Goal: Find specific page/section: Find specific page/section

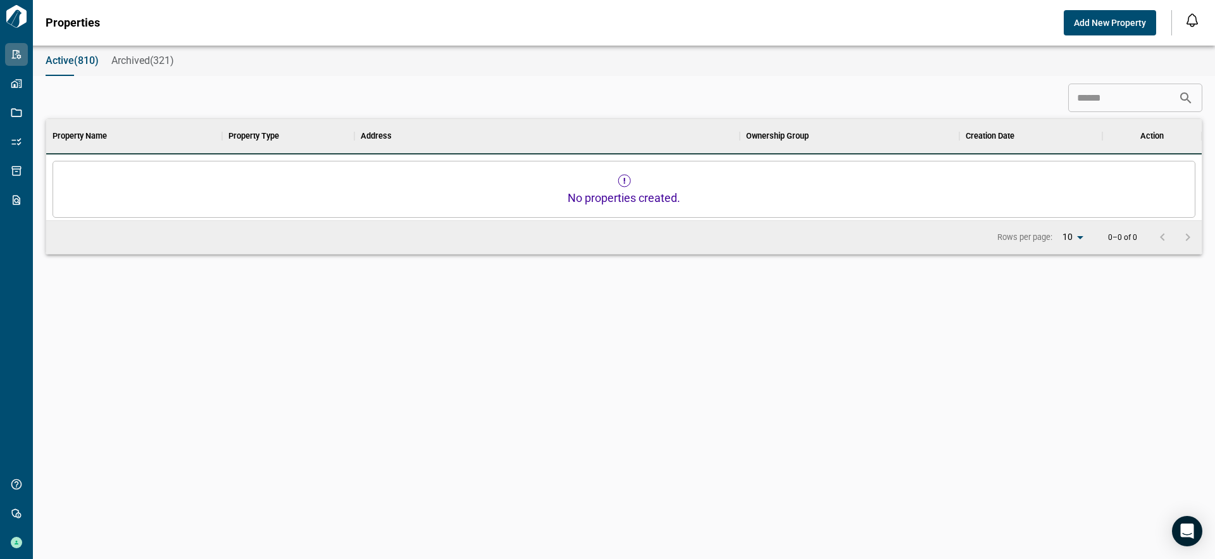
scroll to position [355, 1150]
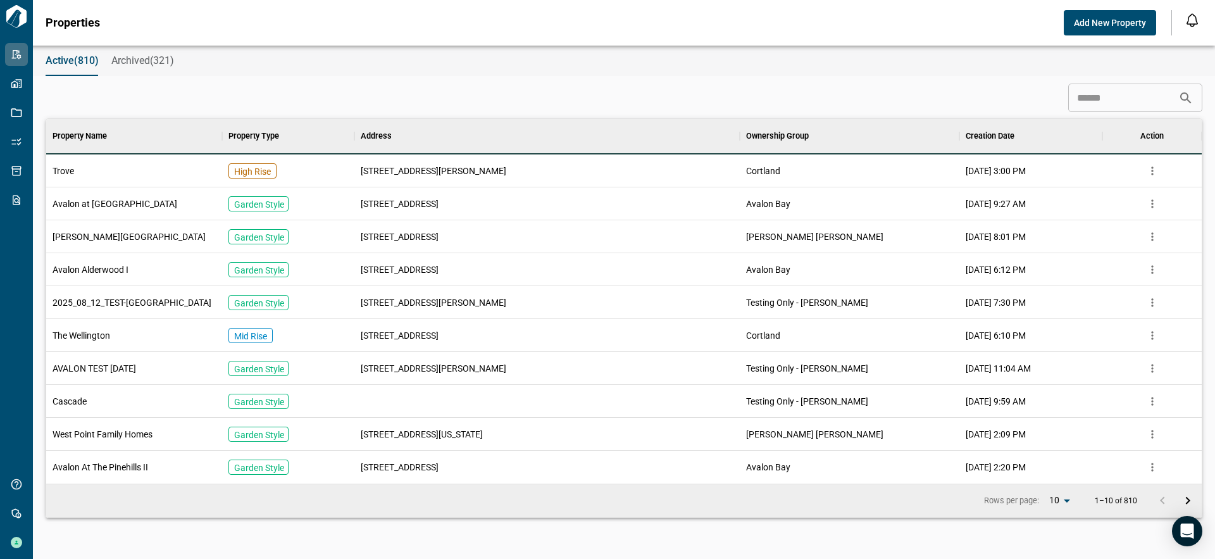
click at [414, 165] on div "[STREET_ADDRESS][PERSON_NAME]" at bounding box center [546, 170] width 385 height 33
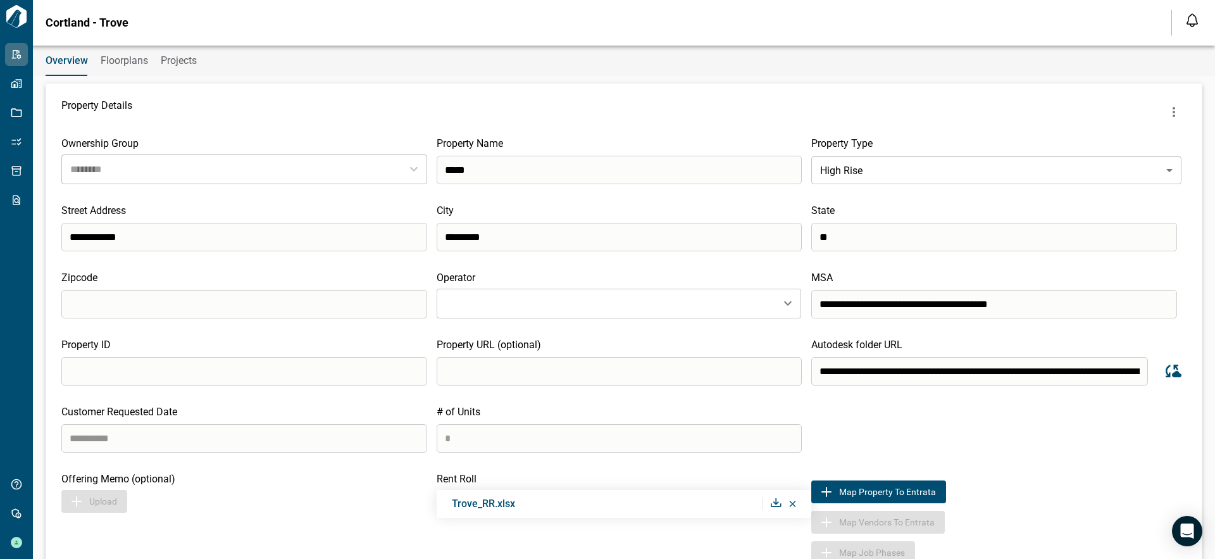
click at [144, 61] on span "Floorplans" at bounding box center [124, 60] width 47 height 13
